Goal: Information Seeking & Learning: Learn about a topic

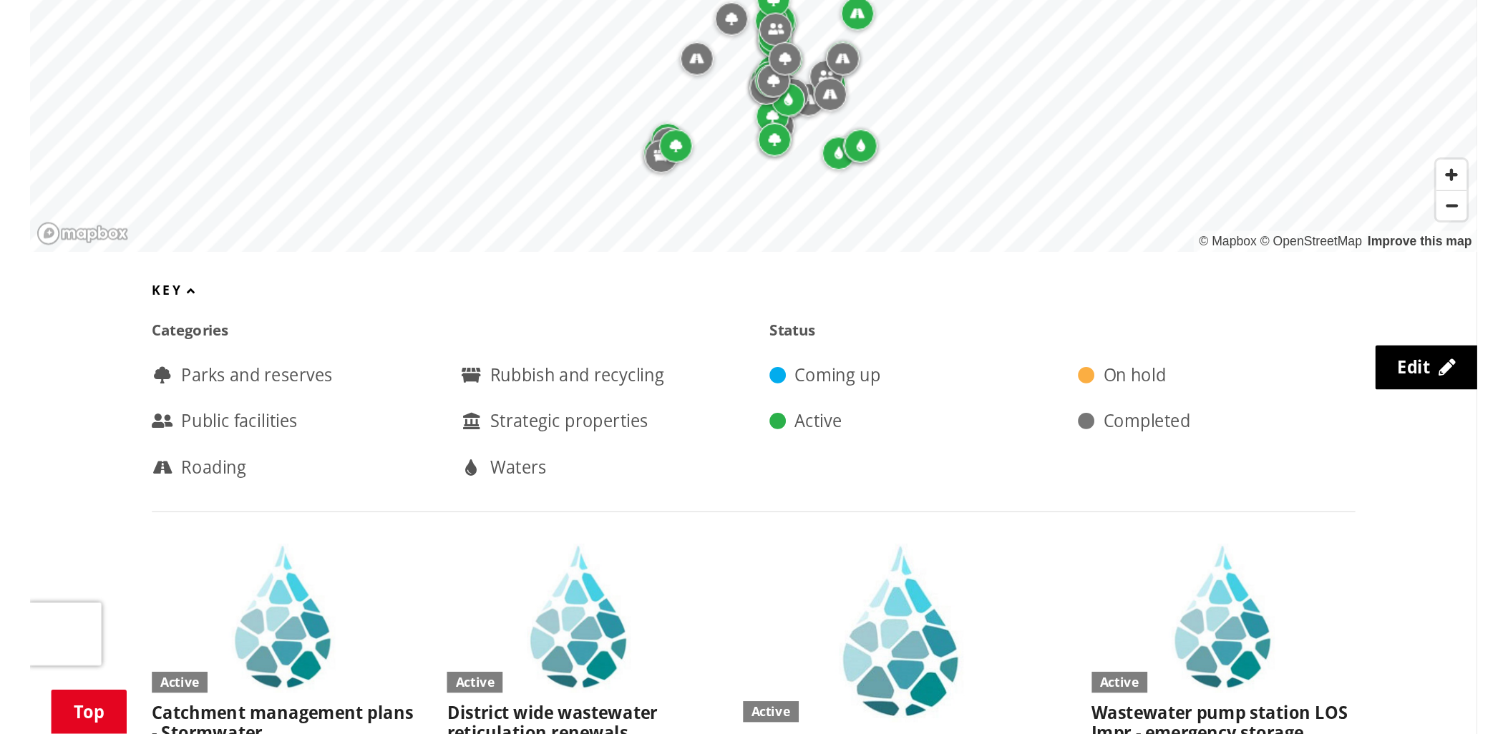
scroll to position [636, 0]
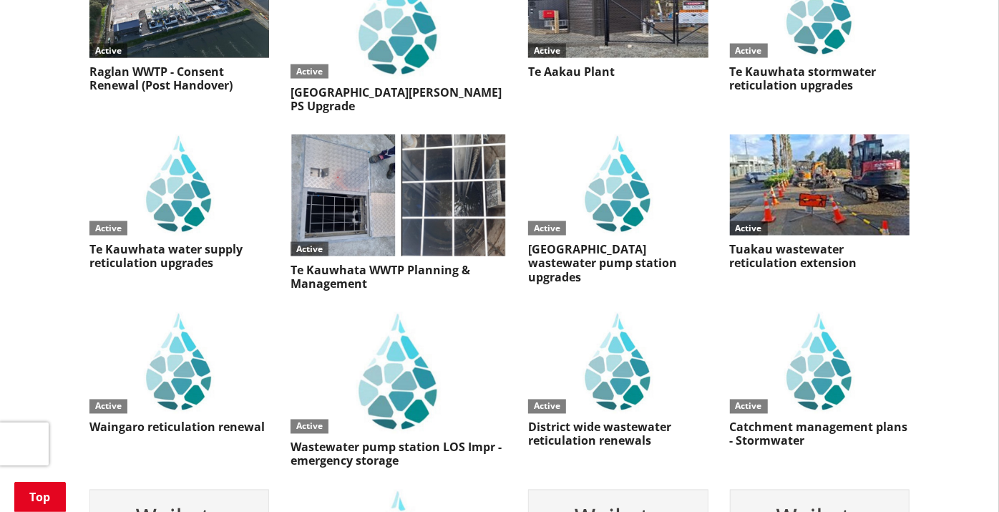
scroll to position [4771, 0]
